Goal: Information Seeking & Learning: Learn about a topic

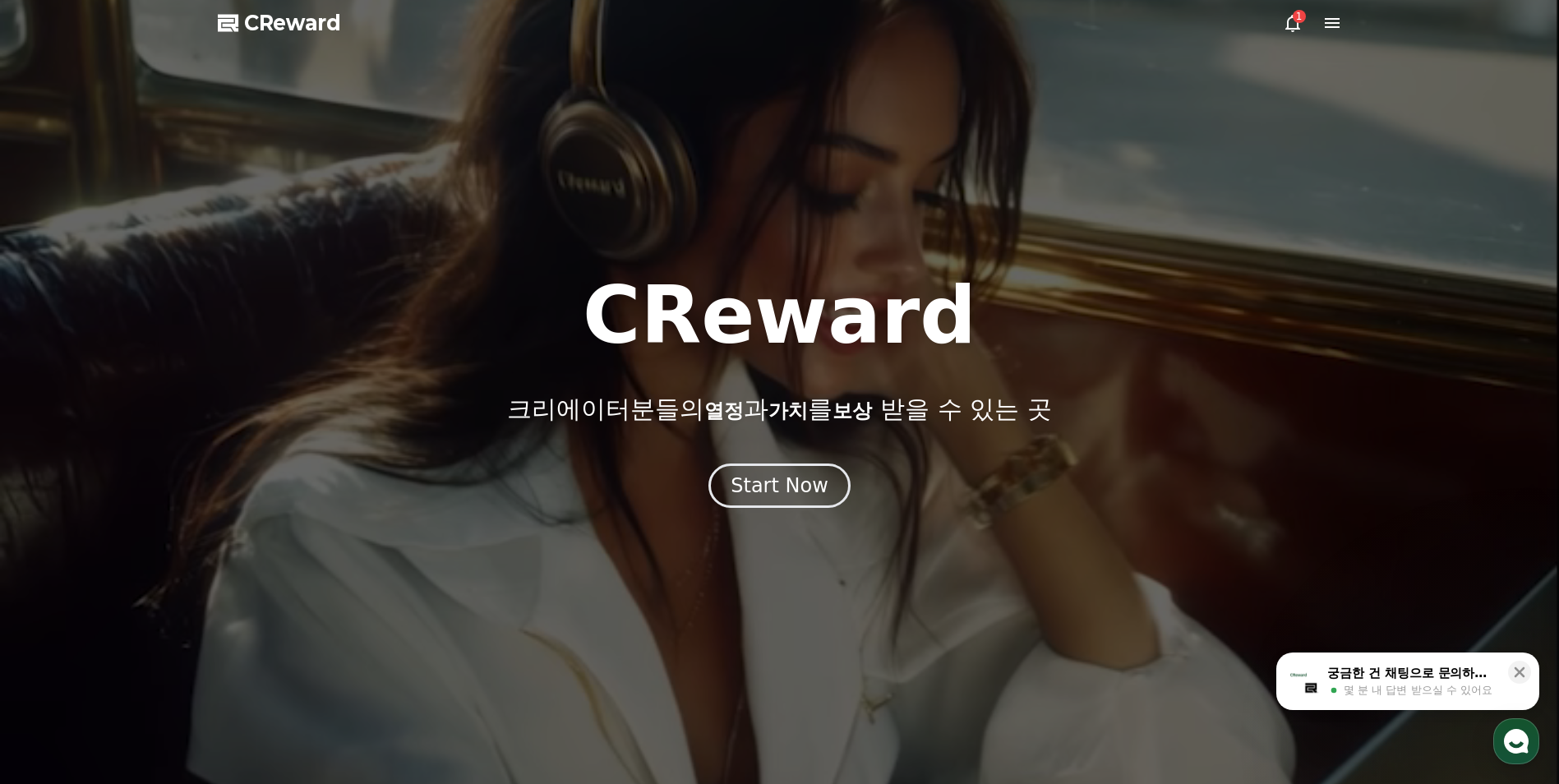
click at [1289, 23] on icon at bounding box center [1292, 23] width 19 height 19
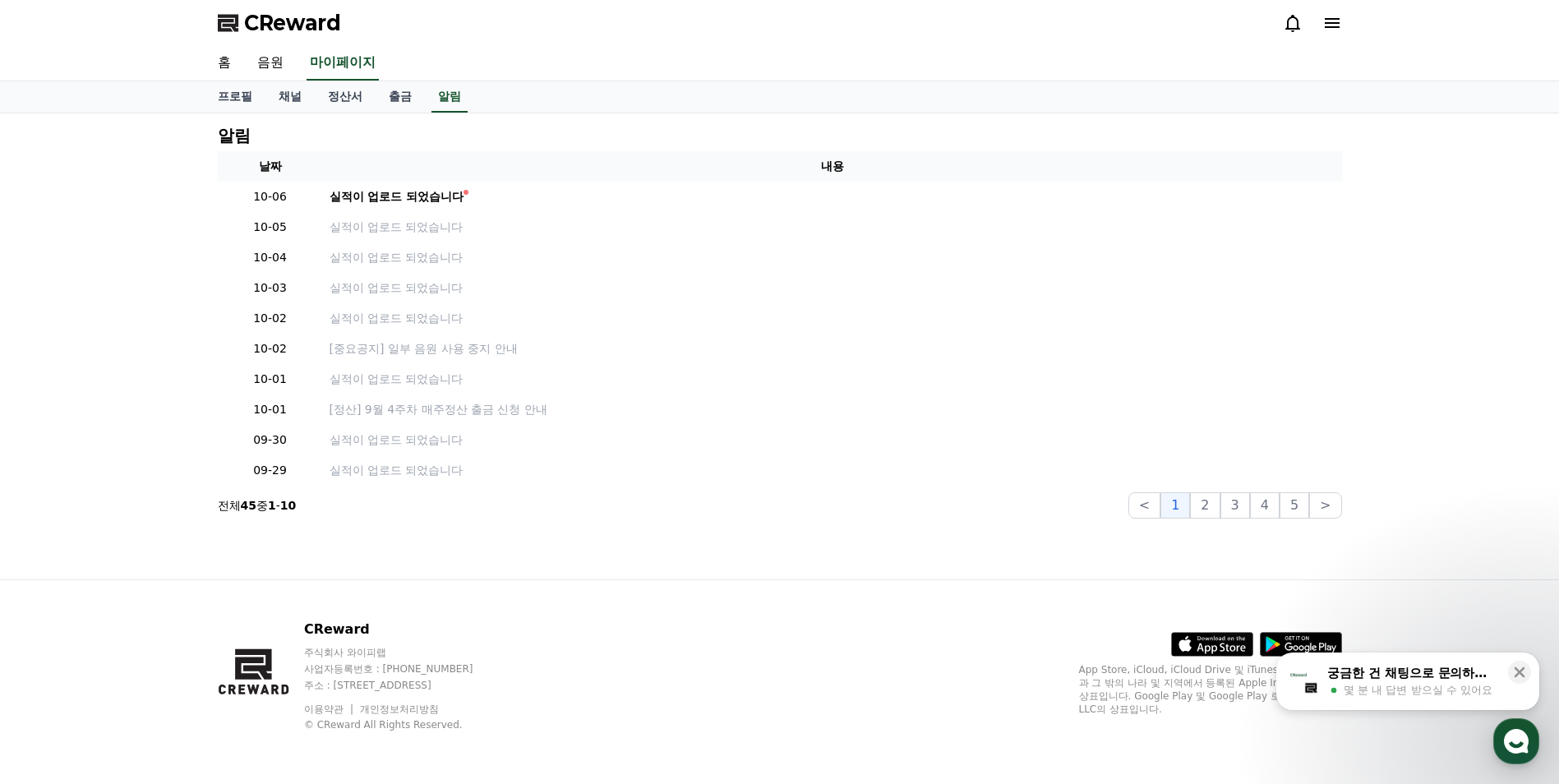
click at [1289, 28] on icon at bounding box center [1293, 24] width 15 height 17
click at [331, 89] on link "정산서" at bounding box center [345, 97] width 61 height 31
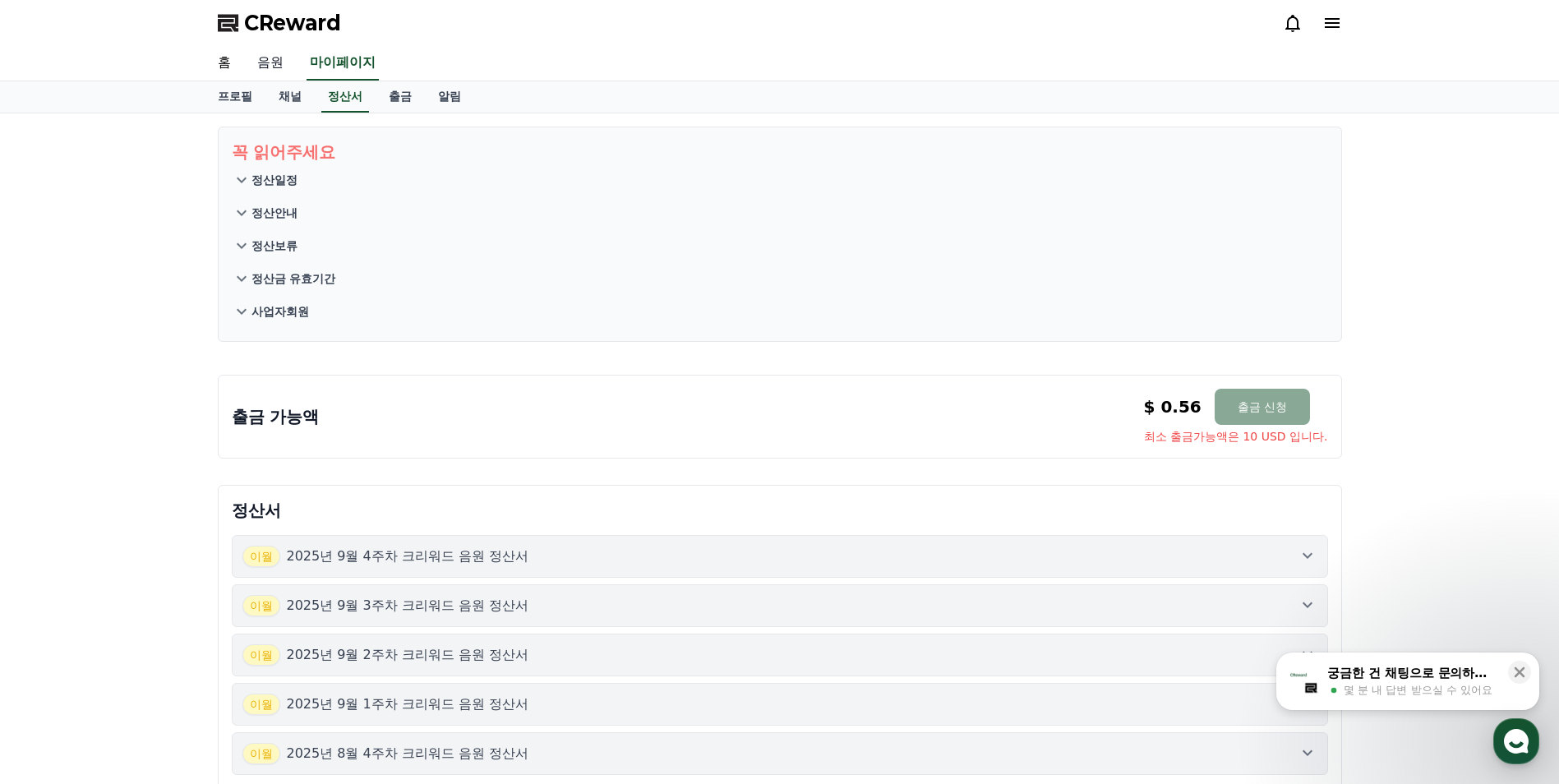
click at [260, 60] on link "음원" at bounding box center [270, 63] width 52 height 35
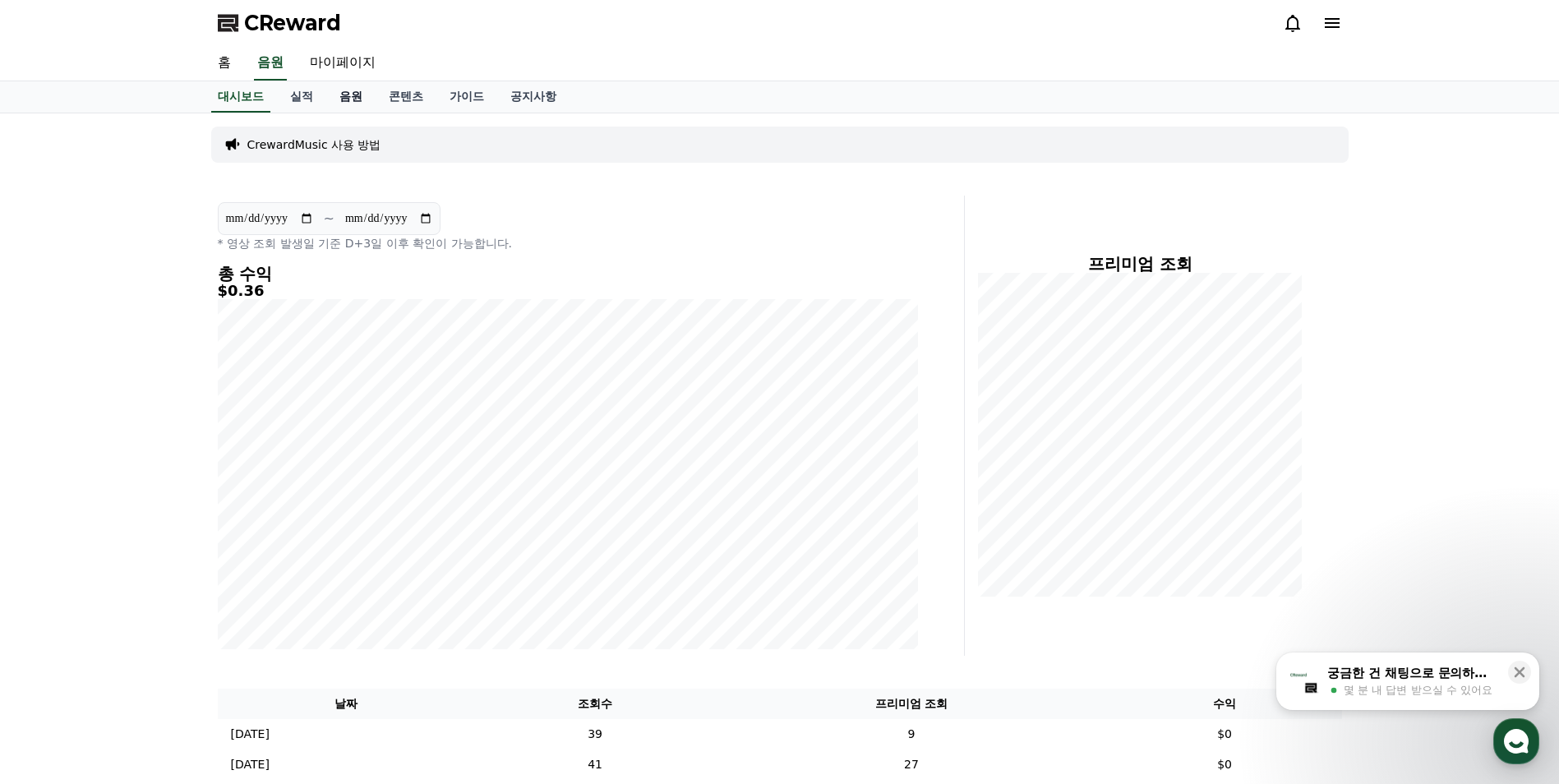
click at [340, 99] on link "음원" at bounding box center [350, 97] width 50 height 31
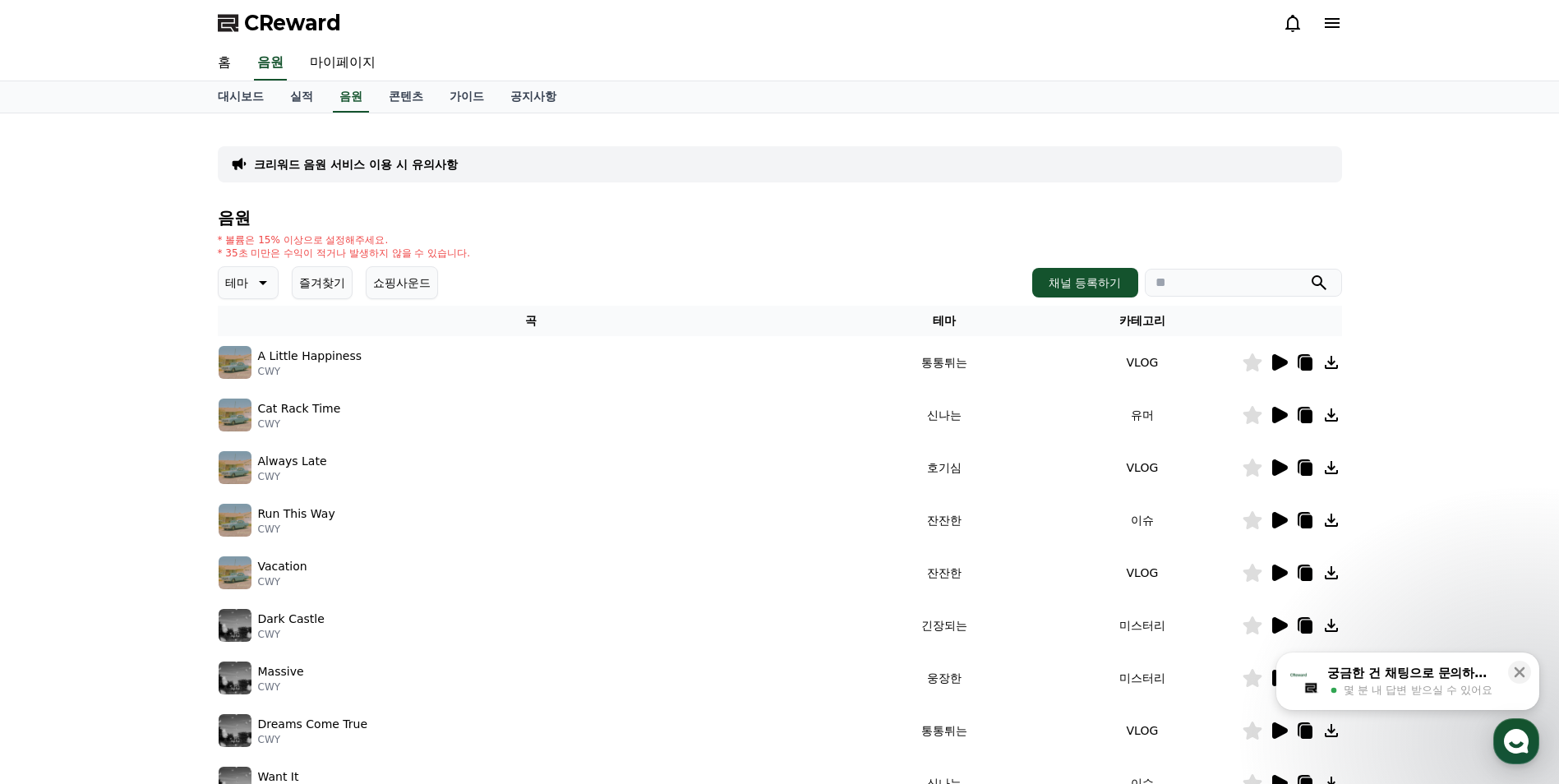
click at [253, 280] on icon at bounding box center [261, 282] width 19 height 19
click at [267, 349] on button "웅장한" at bounding box center [243, 339] width 48 height 36
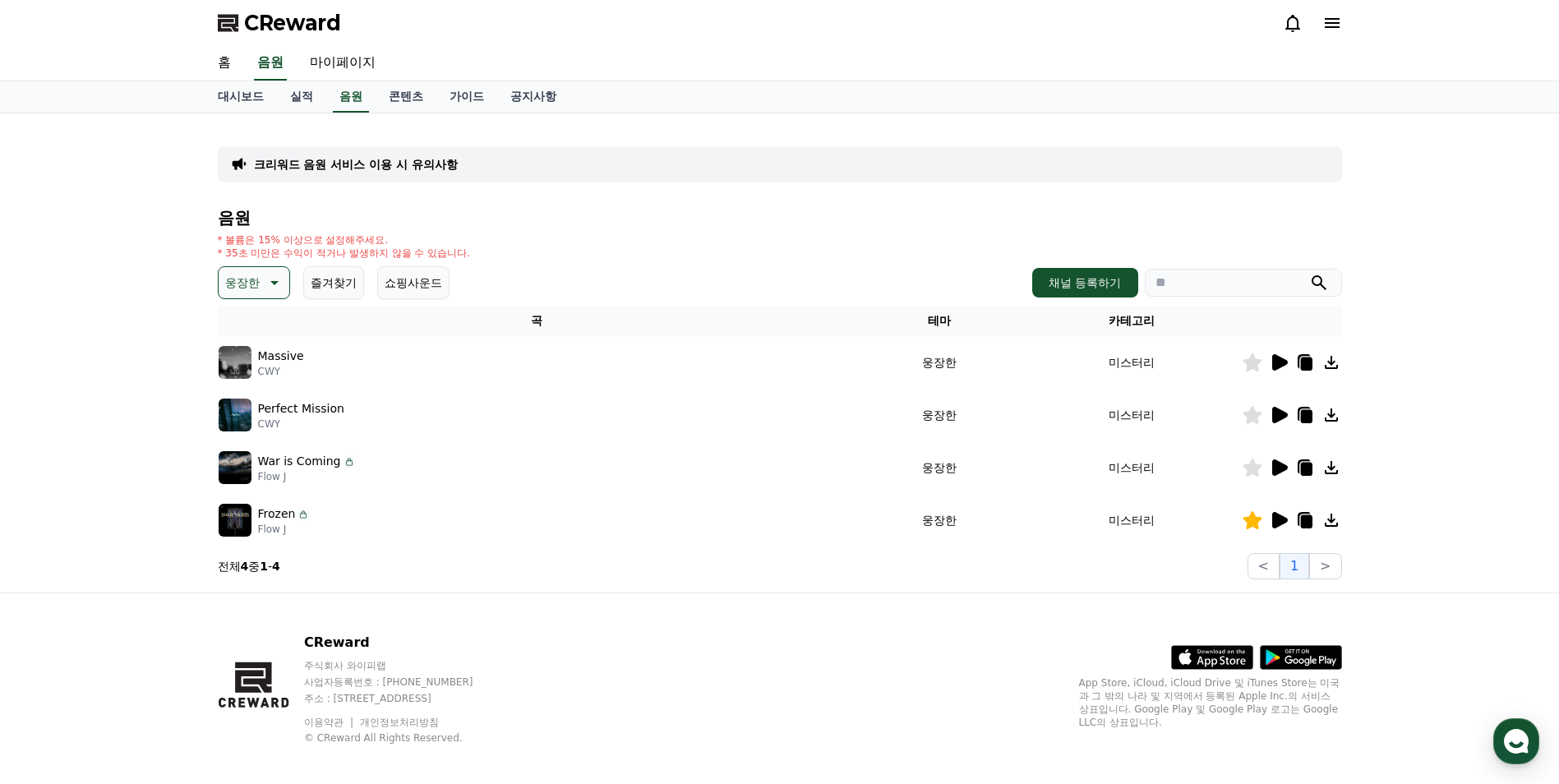
click at [1282, 362] on icon at bounding box center [1279, 363] width 16 height 17
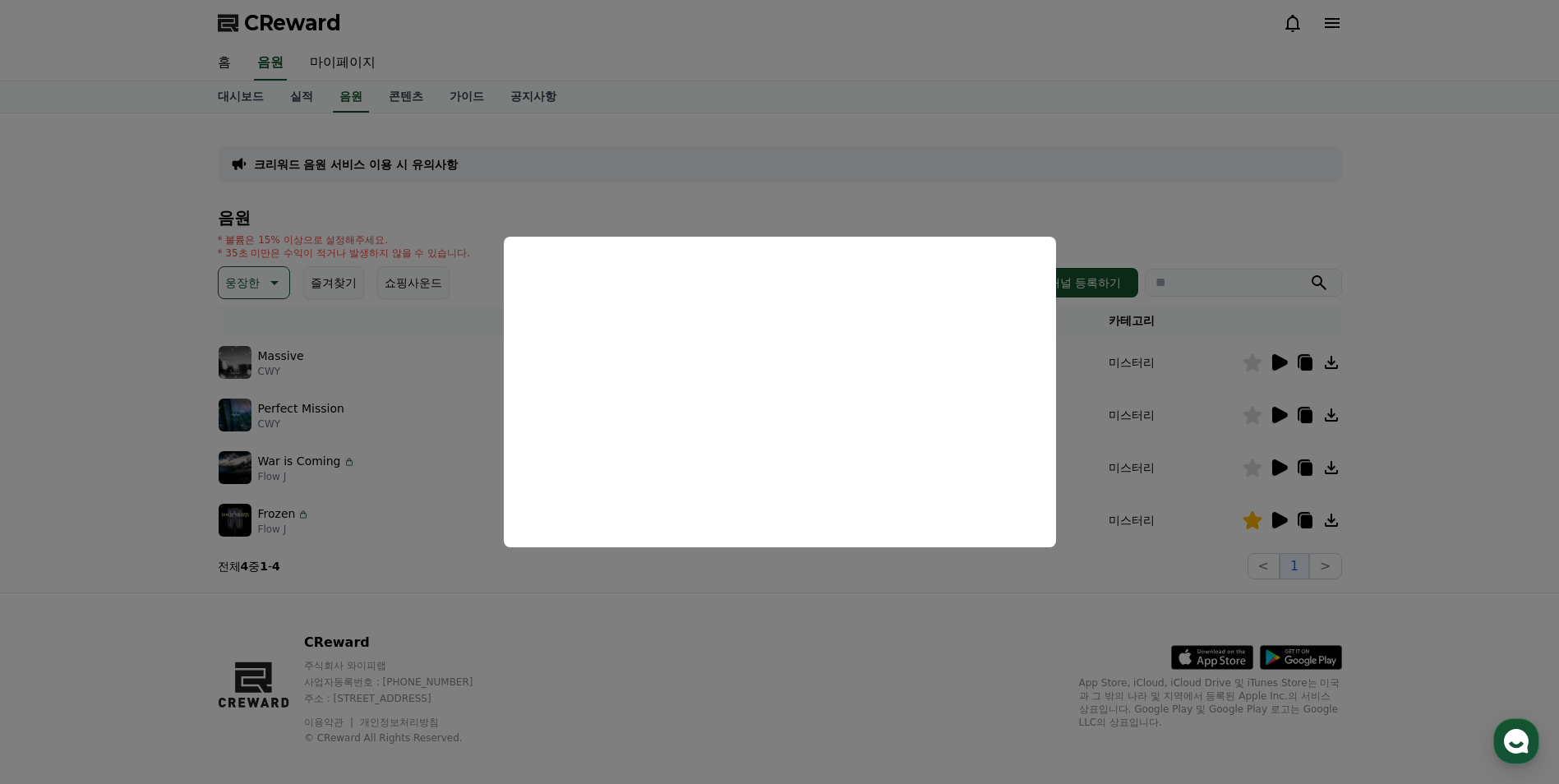
click at [1033, 632] on button "close modal" at bounding box center [779, 392] width 1559 height 784
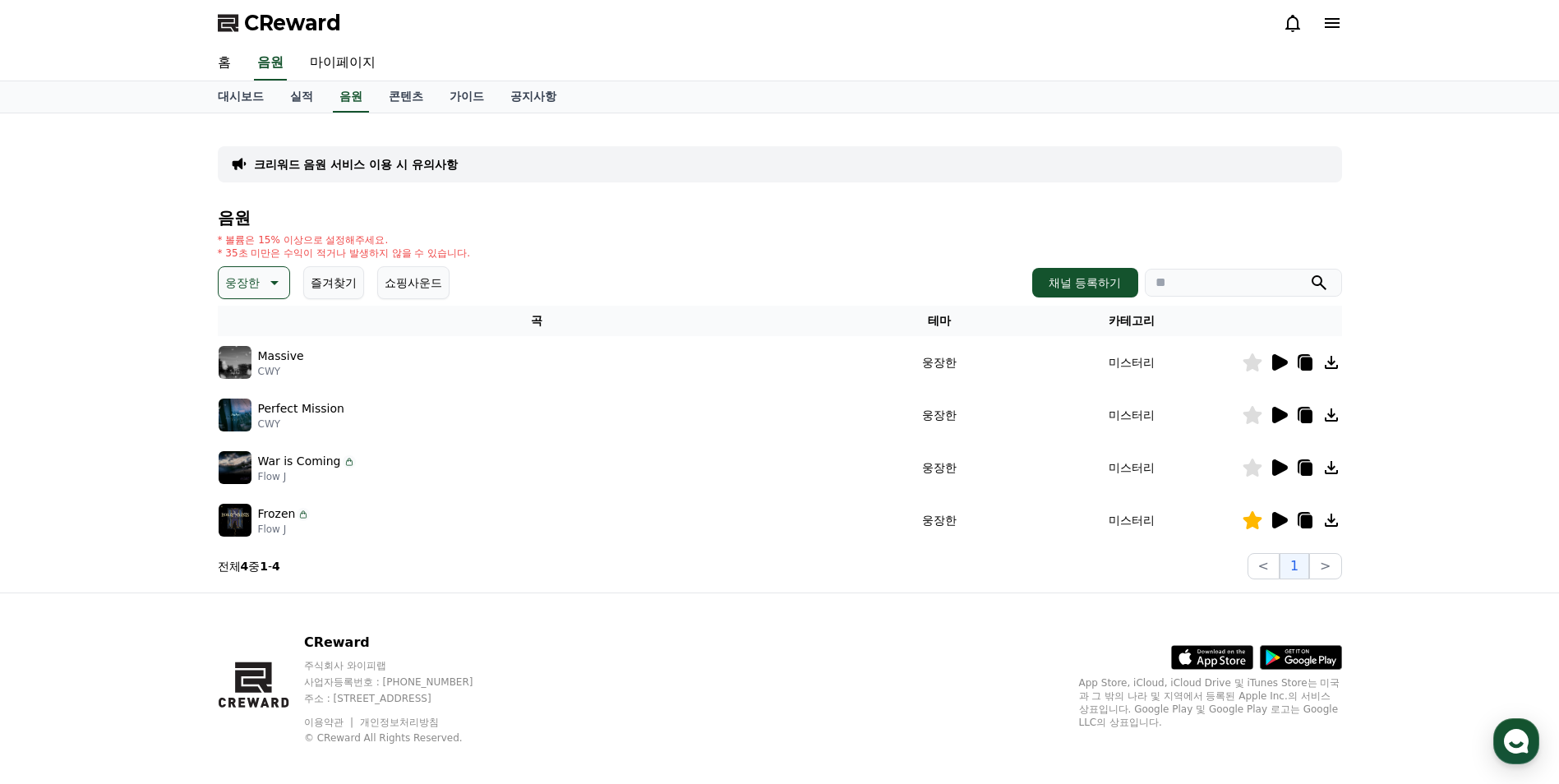
click at [1269, 419] on icon at bounding box center [1278, 414] width 19 height 19
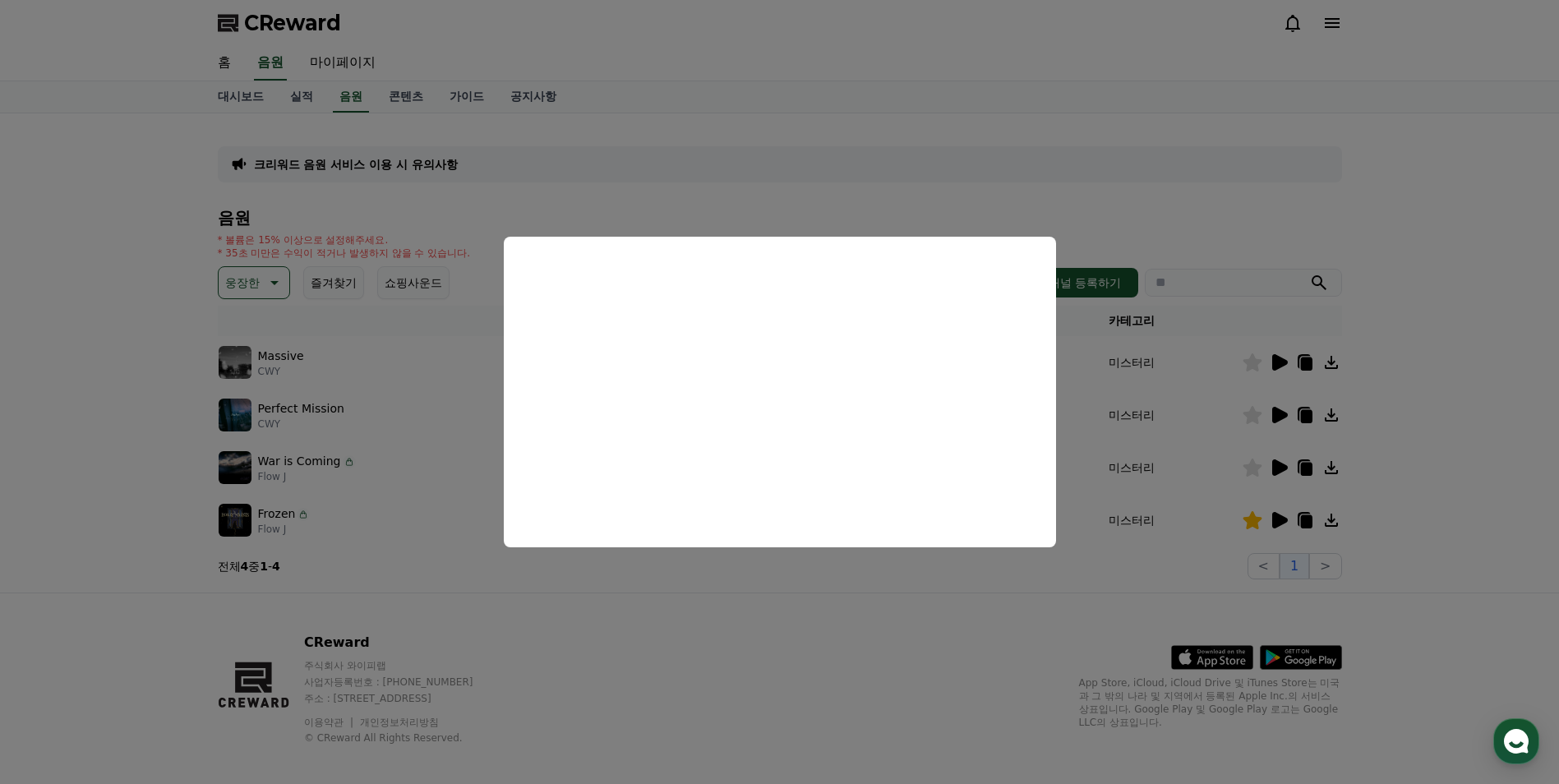
click at [819, 585] on button "close modal" at bounding box center [779, 392] width 1559 height 784
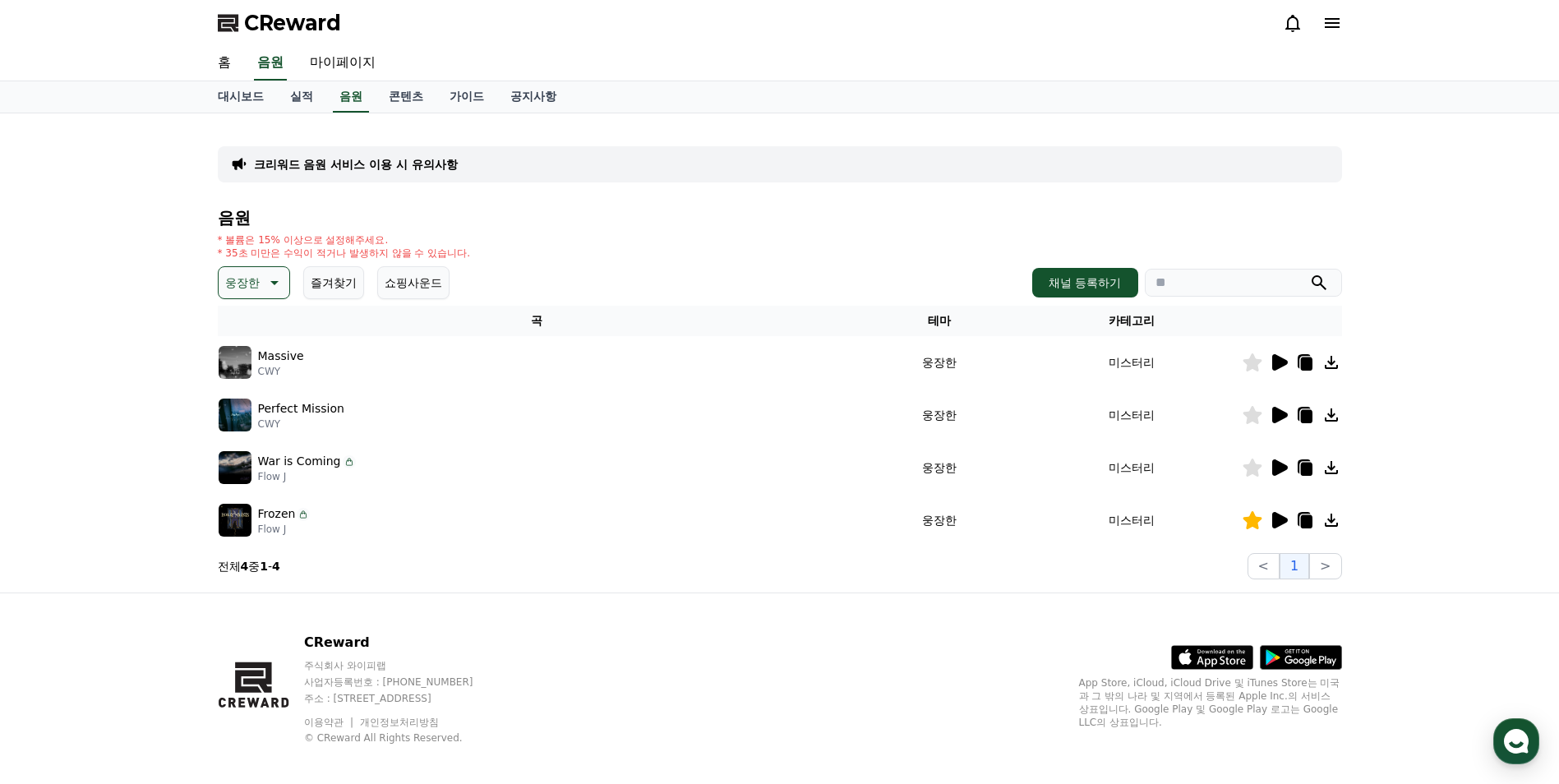
click at [1275, 467] on icon at bounding box center [1279, 467] width 16 height 17
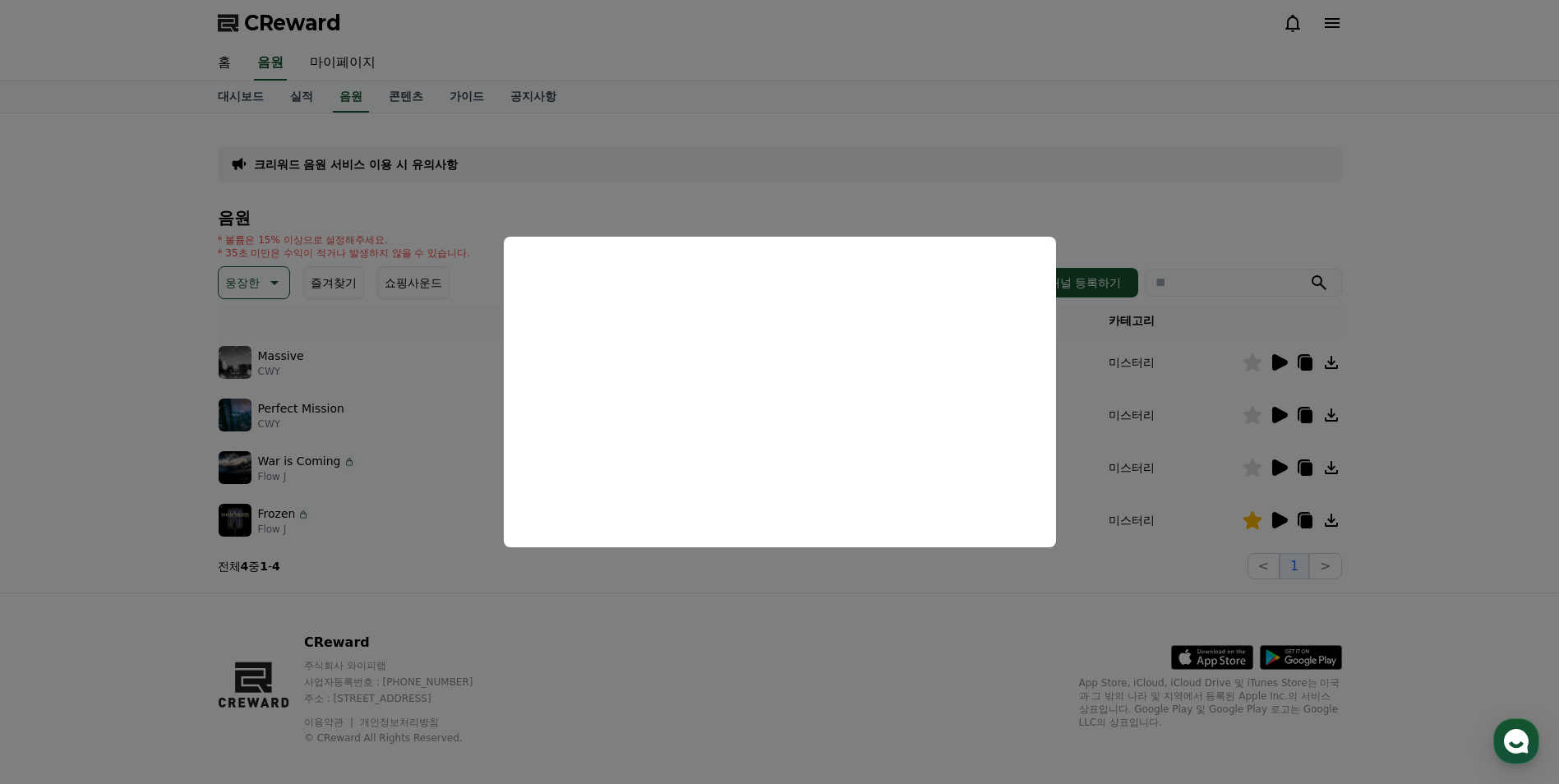
drag, startPoint x: 1020, startPoint y: 610, endPoint x: 1066, endPoint y: 604, distance: 46.4
click at [1020, 610] on button "close modal" at bounding box center [779, 392] width 1559 height 784
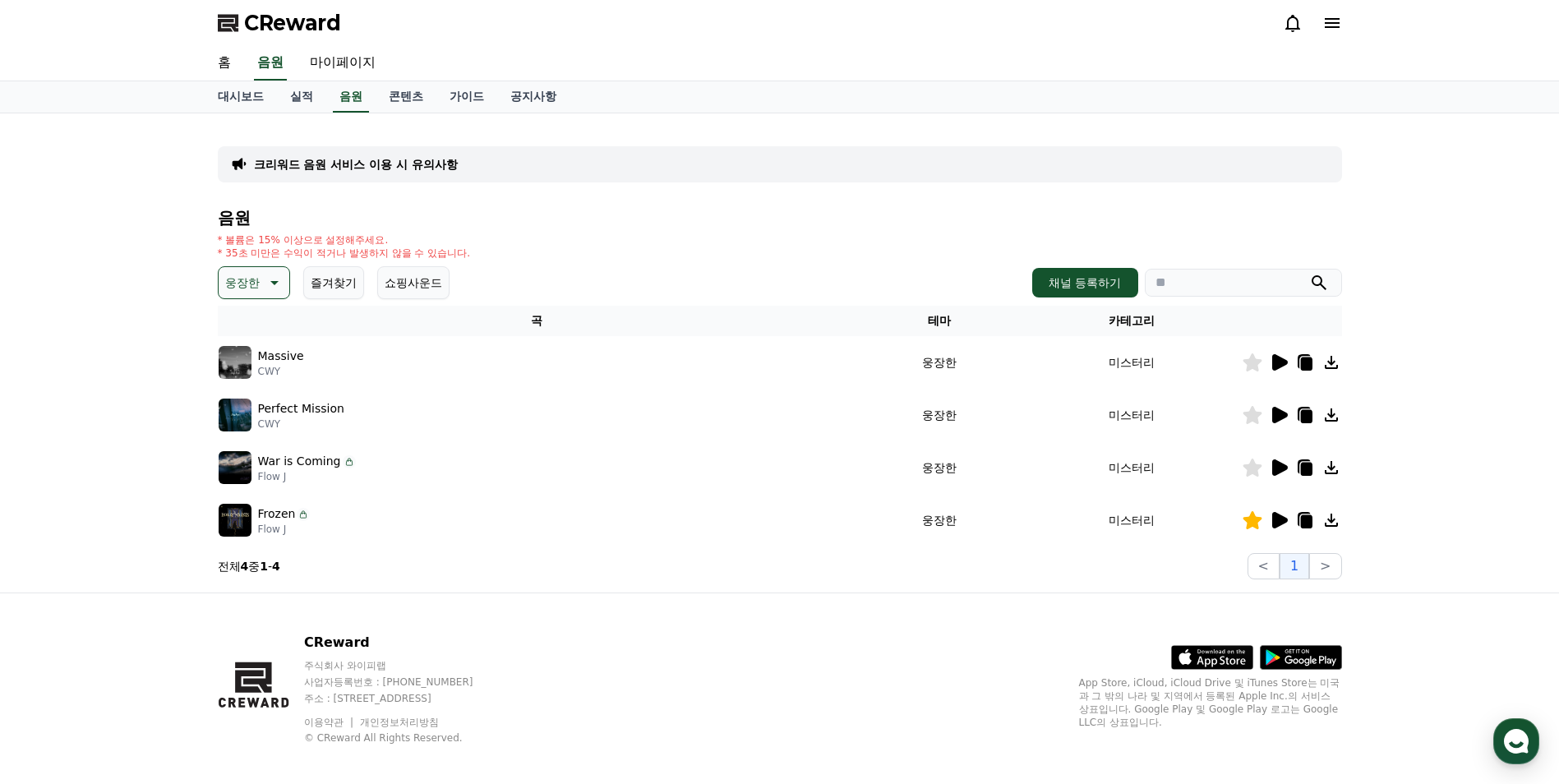
click at [1275, 527] on icon at bounding box center [1279, 520] width 16 height 17
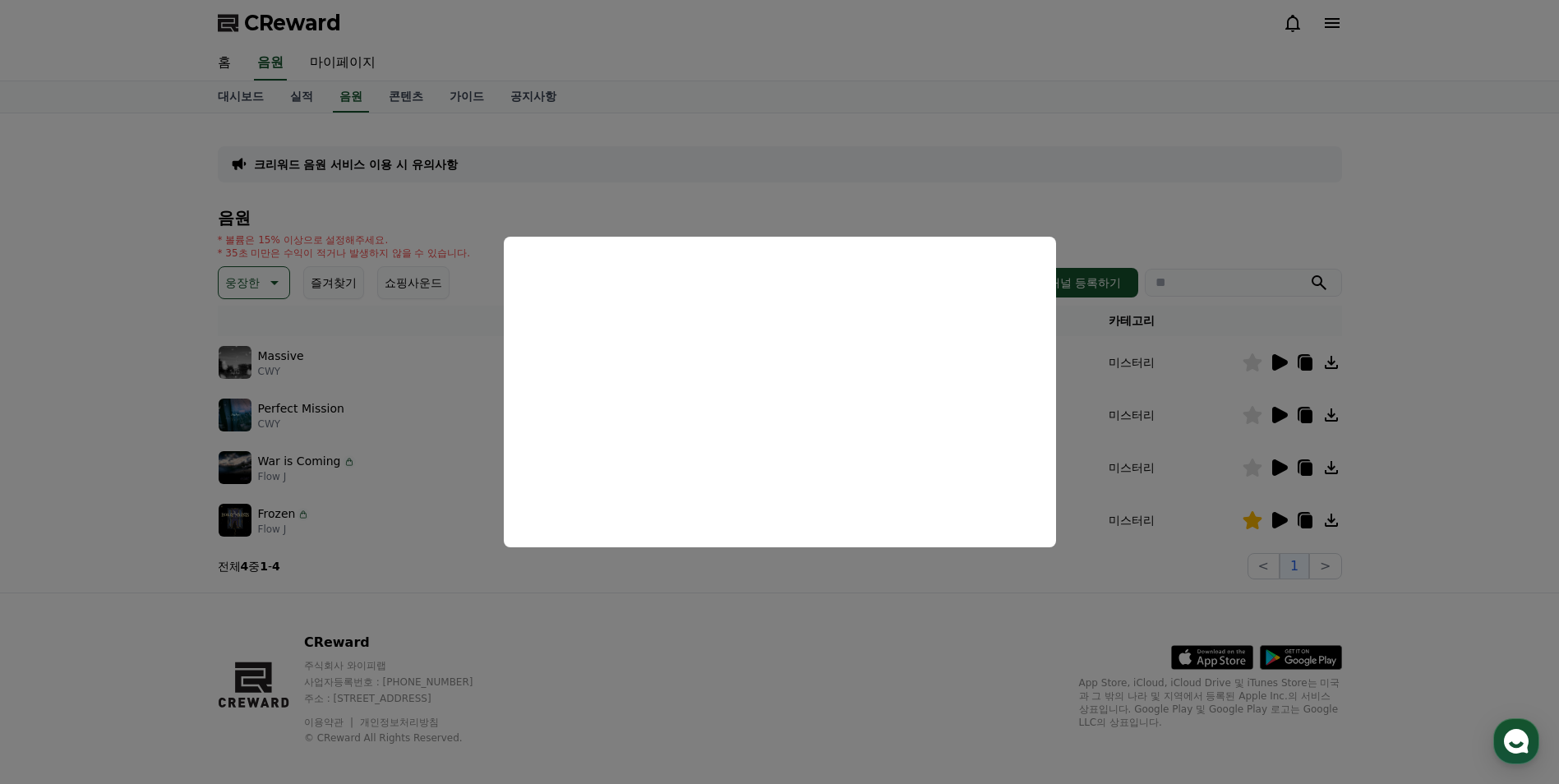
click at [713, 677] on button "close modal" at bounding box center [779, 392] width 1559 height 784
